Goal: Task Accomplishment & Management: Complete application form

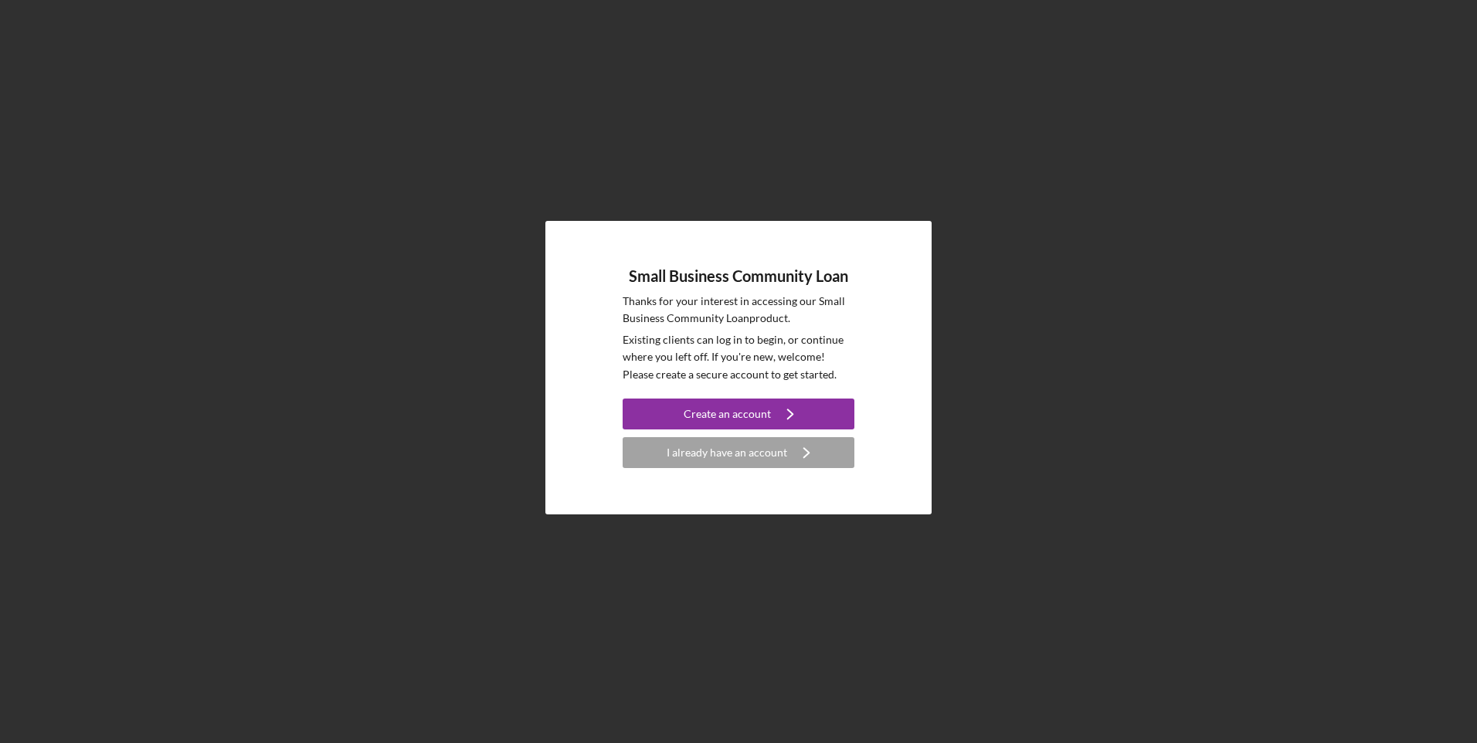
drag, startPoint x: 0, startPoint y: 0, endPoint x: 703, endPoint y: 455, distance: 837.5
click at [703, 455] on div "I already have an account" at bounding box center [727, 452] width 121 height 31
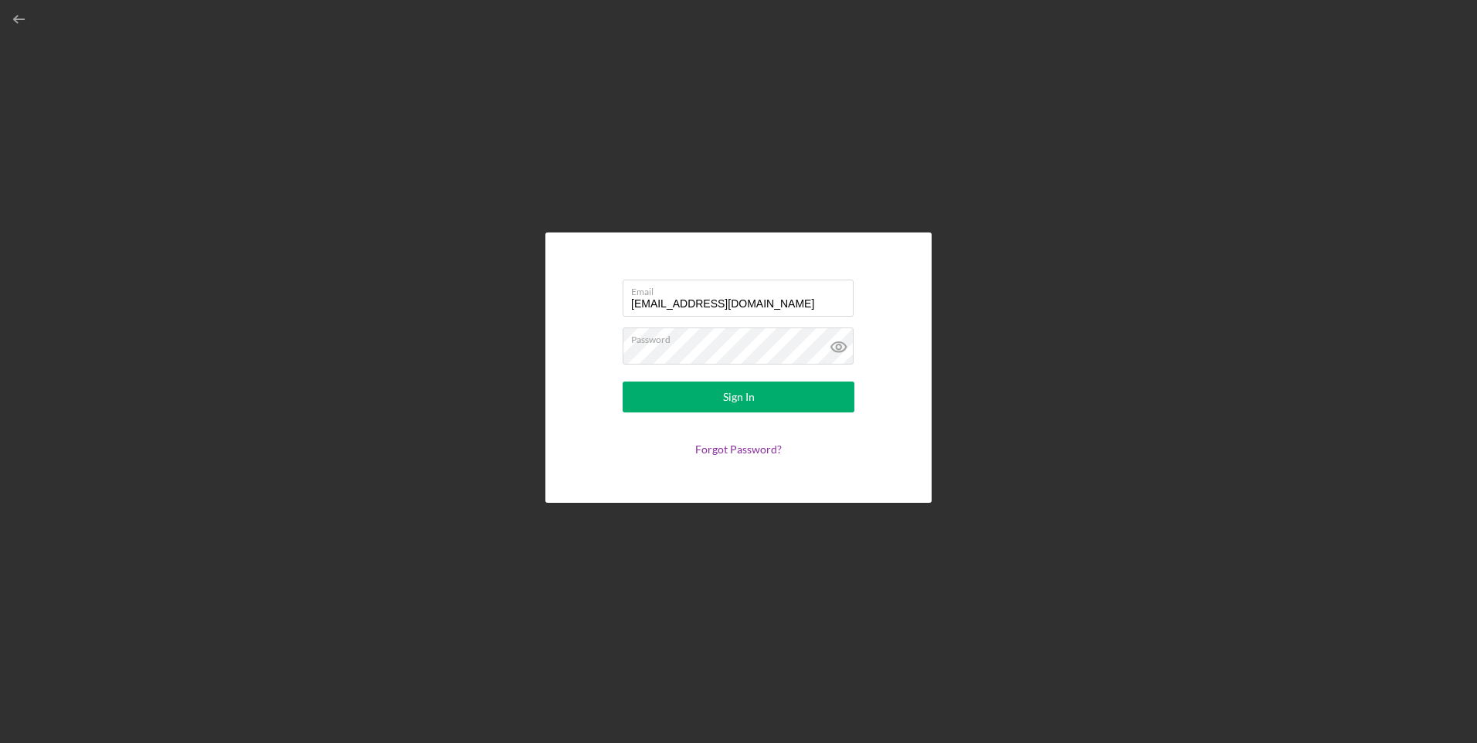
click at [727, 301] on input "[EMAIL_ADDRESS][DOMAIN_NAME]" at bounding box center [738, 298] width 231 height 37
type input "[EMAIL_ADDRESS][DOMAIN_NAME]"
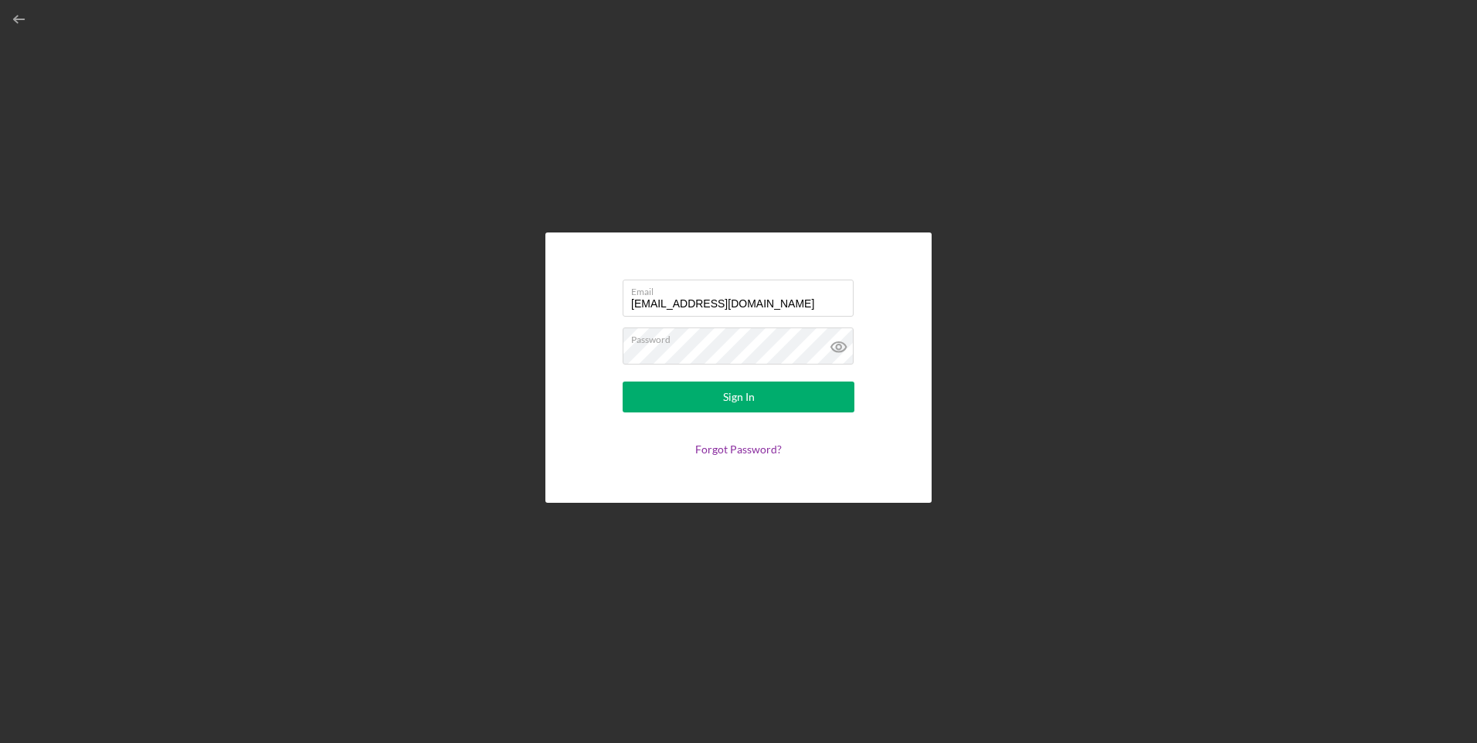
click at [738, 402] on div "Sign In" at bounding box center [739, 397] width 32 height 31
